Goal: Task Accomplishment & Management: Manage account settings

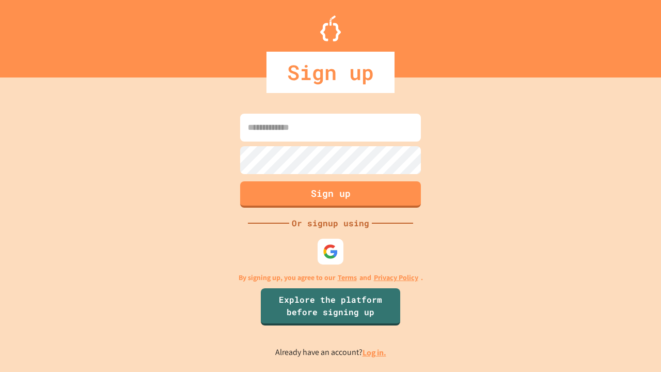
click at [375, 352] on link "Log in." at bounding box center [374, 352] width 24 height 11
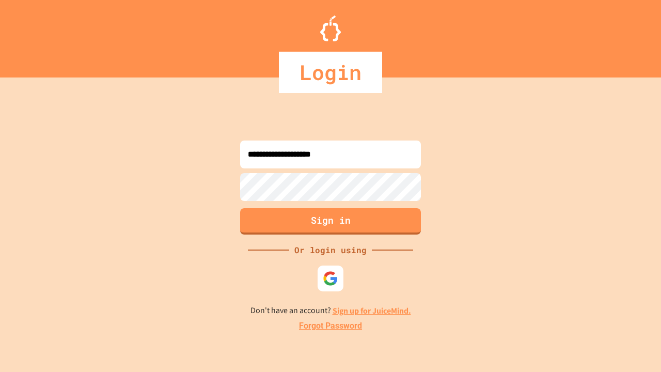
type input "**********"
